Goal: Obtain resource: Download file/media

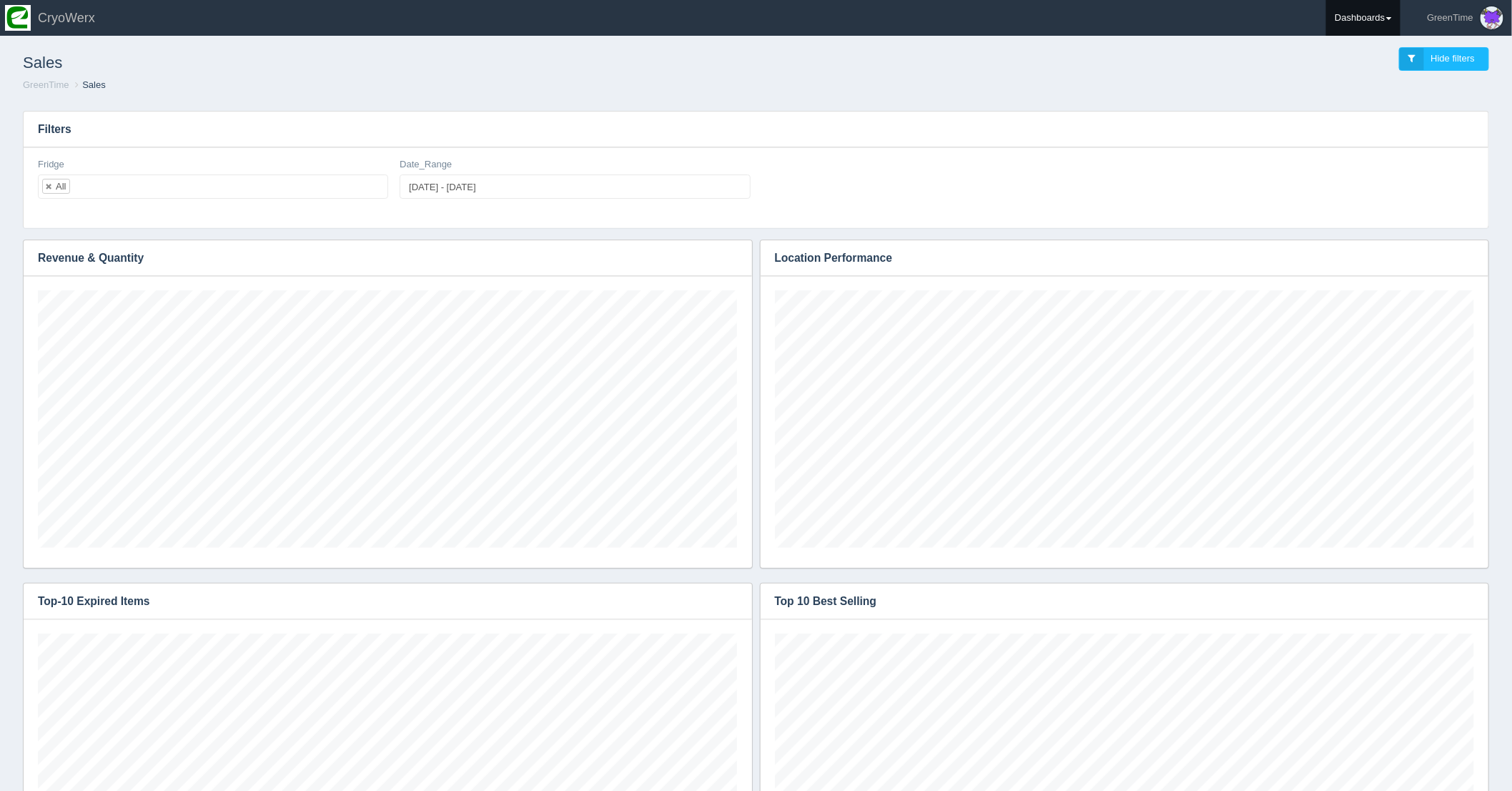
click at [1392, 26] on link "Dashboards" at bounding box center [1364, 17] width 74 height 36
click at [1369, 103] on link "GreenTime" at bounding box center [1423, 105] width 193 height 28
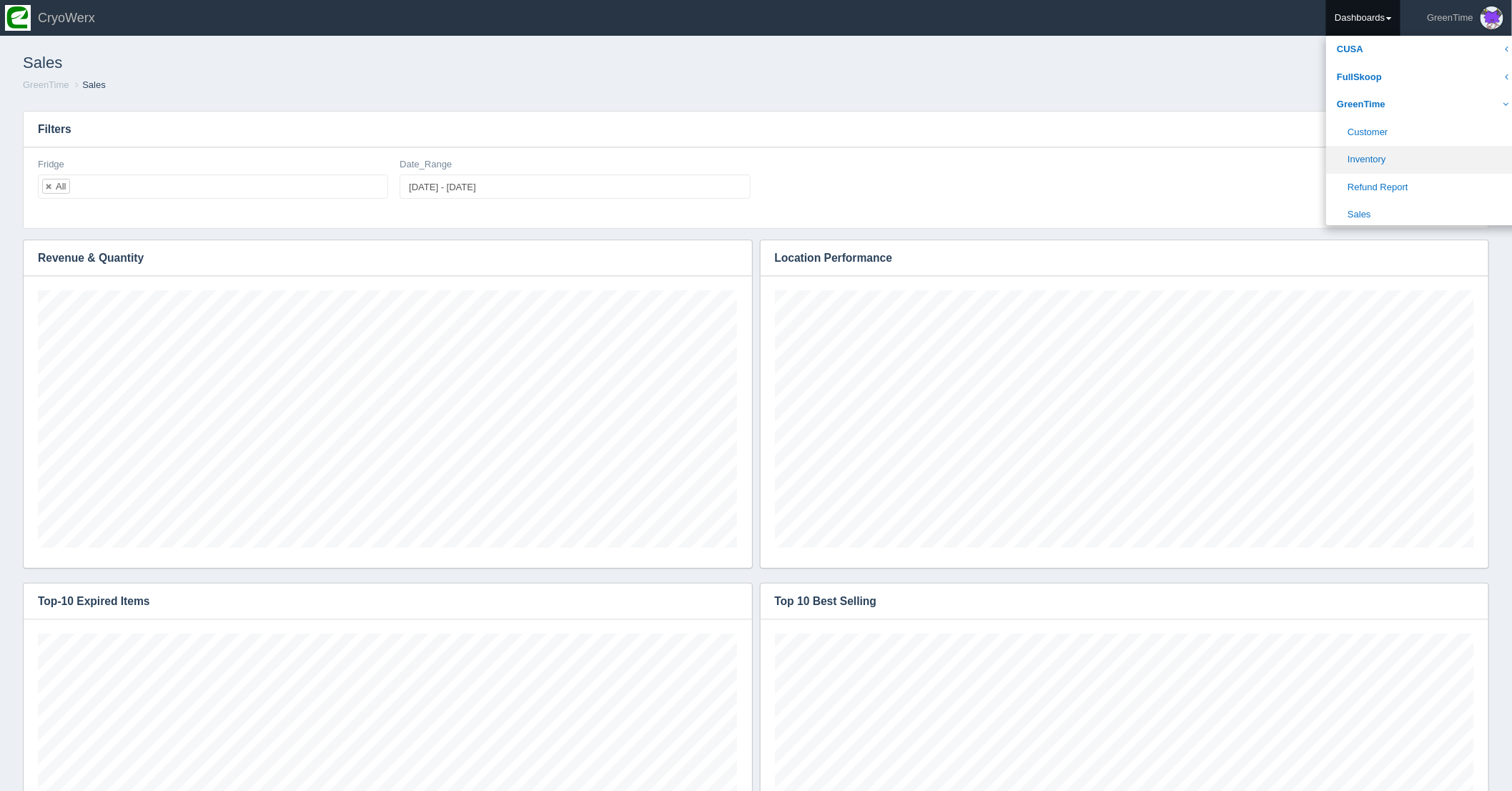
click at [1372, 166] on link "Inventory" at bounding box center [1423, 159] width 193 height 28
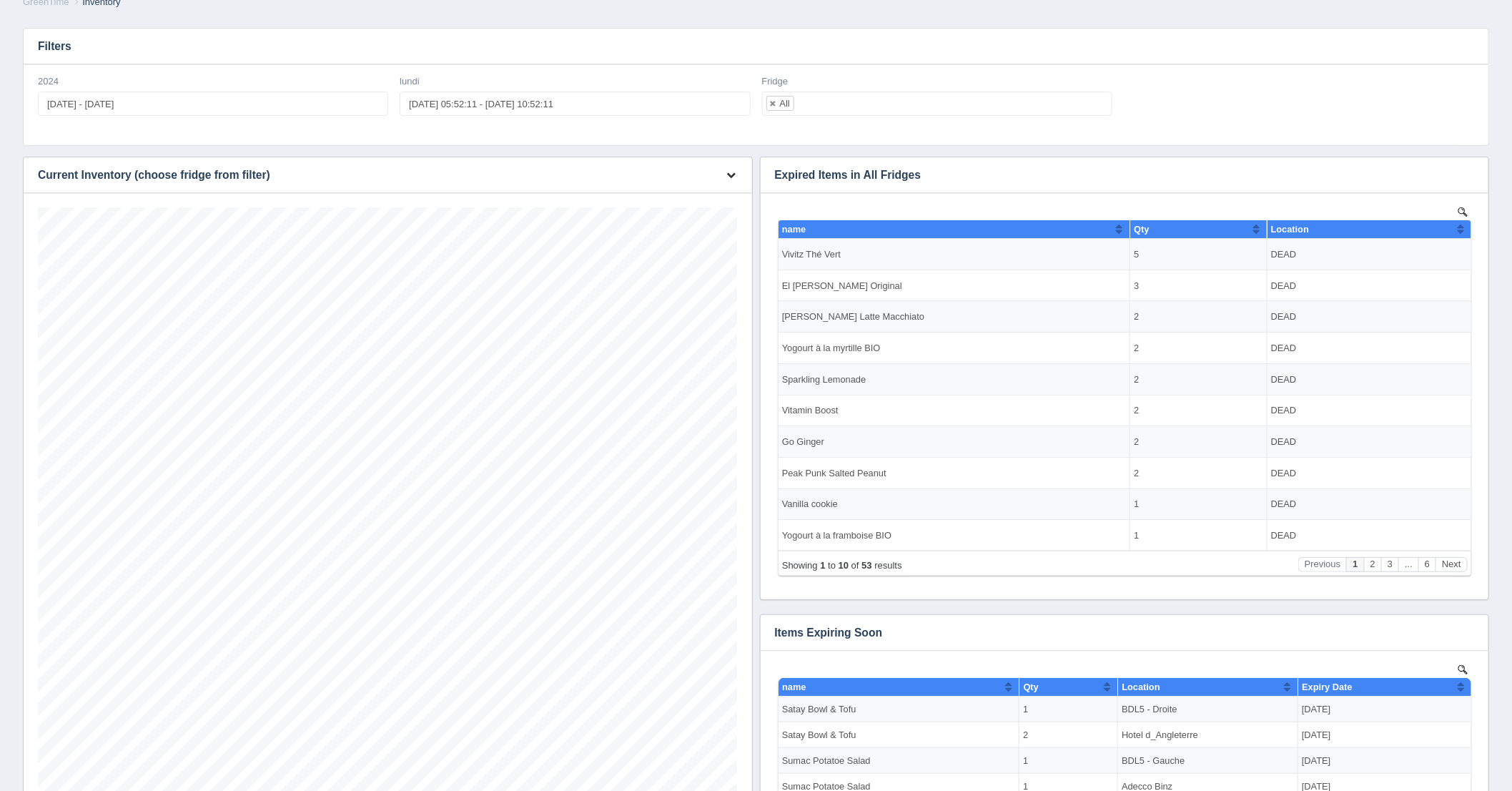
scroll to position [600, 699]
click at [733, 176] on icon "button" at bounding box center [731, 175] width 9 height 9
click at [696, 195] on link "Download CSV" at bounding box center [684, 196] width 114 height 20
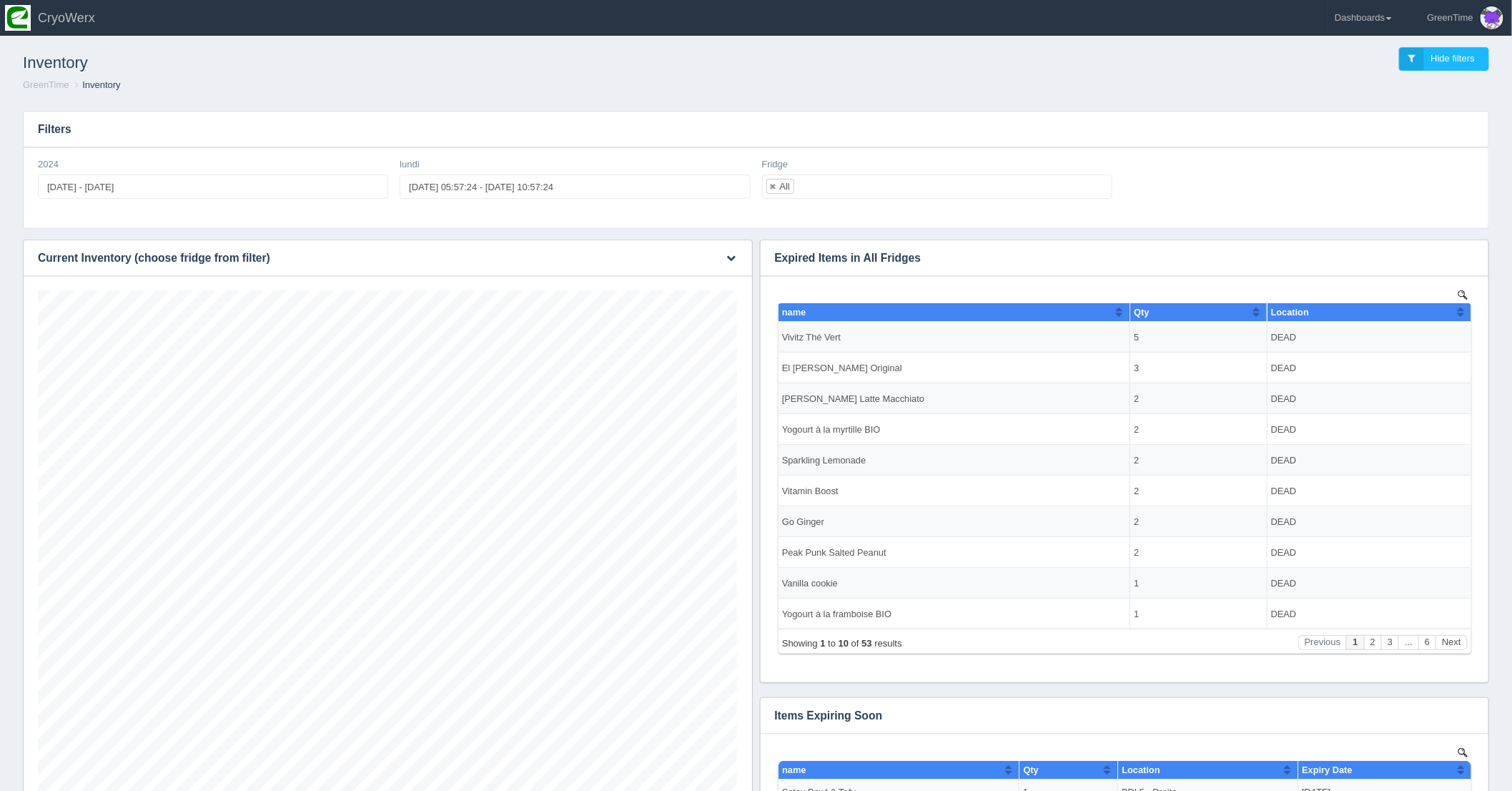
scroll to position [600, 699]
click at [958, 100] on div "Filters 2024 [DATE] - [DATE] lundi [DATE] 05:57:24 - [DATE] 10:57:24 Fridge All…" at bounding box center [756, 649] width 1489 height 1099
click at [741, 255] on div "Download CSV View all results" at bounding box center [731, 258] width 44 height 35
click at [730, 261] on icon "button" at bounding box center [731, 258] width 9 height 9
click at [667, 288] on link "Download CSV" at bounding box center [684, 279] width 114 height 20
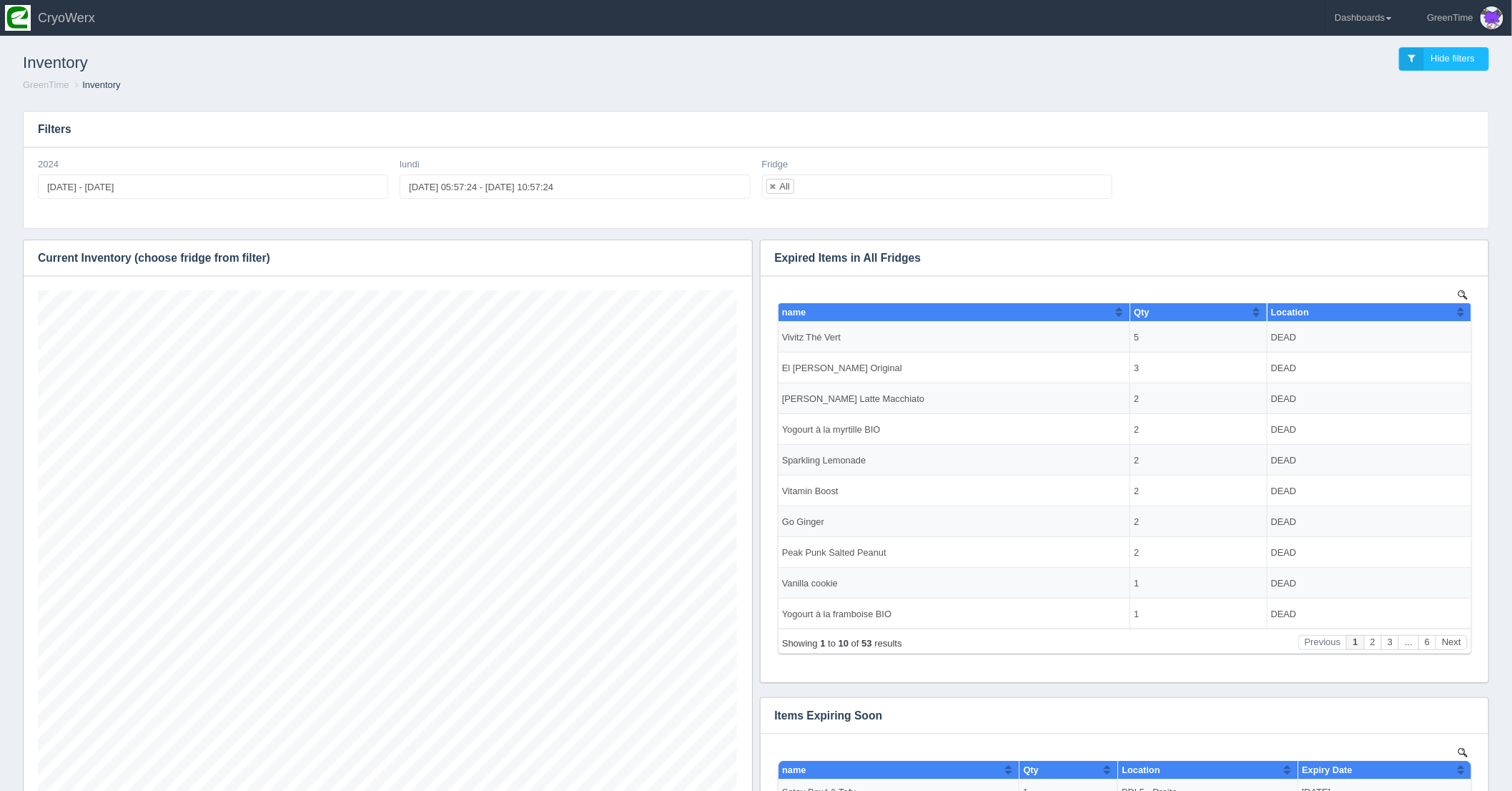
click at [950, 79] on ol "GreenTime Inventory" at bounding box center [756, 85] width 1489 height 14
